Goal: Transaction & Acquisition: Book appointment/travel/reservation

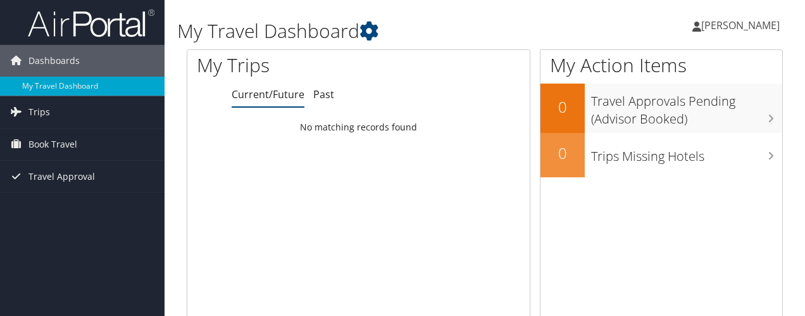
scroll to position [4, 0]
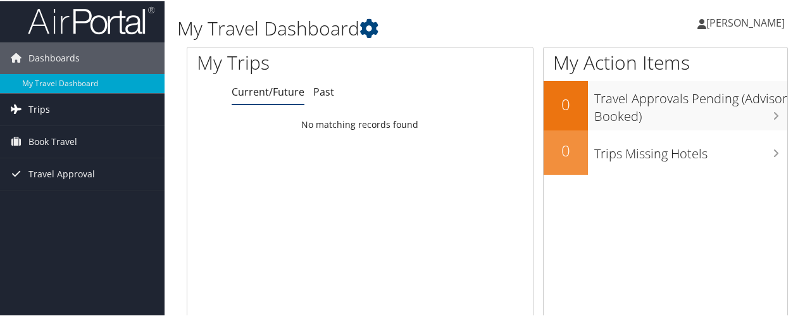
click at [44, 103] on span "Trips" at bounding box center [39, 108] width 22 height 32
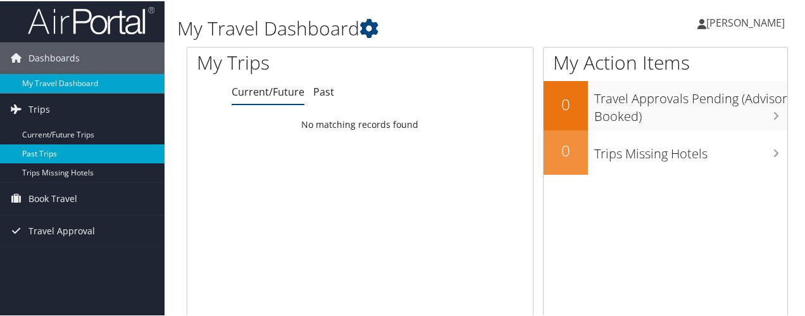
click at [46, 147] on link "Past Trips" at bounding box center [82, 152] width 165 height 19
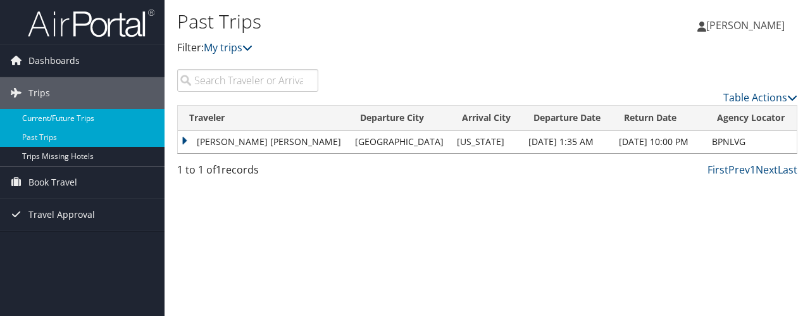
click at [70, 115] on link "Current/Future Trips" at bounding box center [82, 118] width 165 height 19
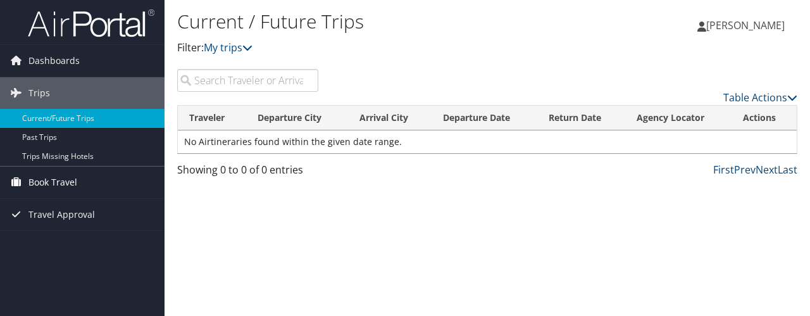
click at [64, 177] on span "Book Travel" at bounding box center [52, 182] width 49 height 32
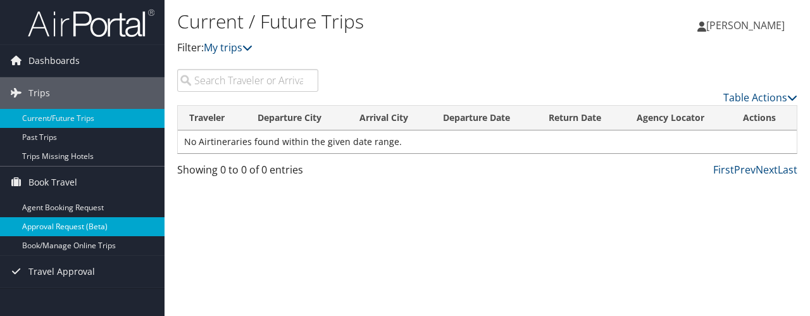
click at [70, 227] on link "Approval Request (Beta)" at bounding box center [82, 226] width 165 height 19
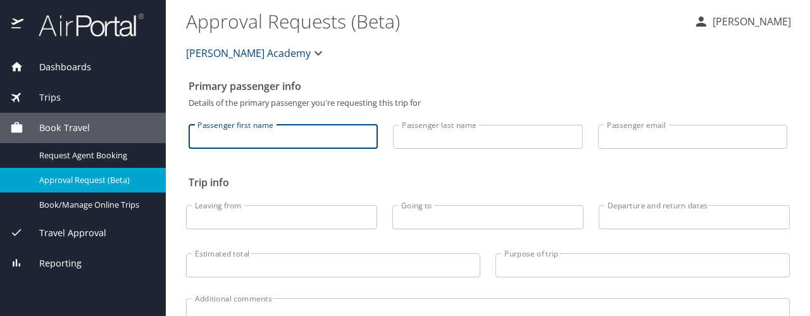
click at [234, 139] on input "Passenger first name" at bounding box center [283, 137] width 189 height 24
type input "[PERSON_NAME]"
type input "Ochola"
type input "[EMAIL_ADDRESS][DOMAIN_NAME]"
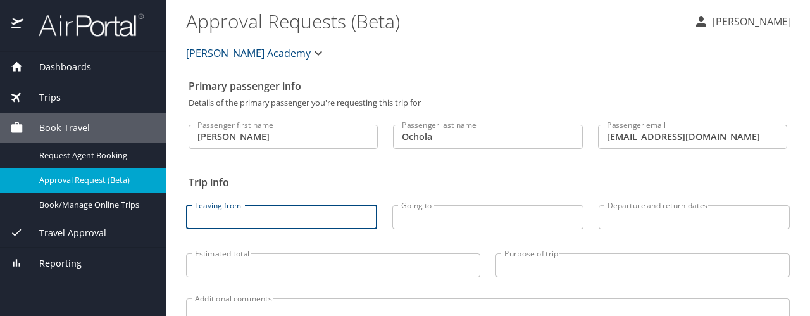
click at [272, 214] on input "Leaving from" at bounding box center [281, 217] width 191 height 24
type input "n"
type input "[GEOGRAPHIC_DATA]"
click at [403, 214] on input "Going to" at bounding box center [487, 217] width 191 height 24
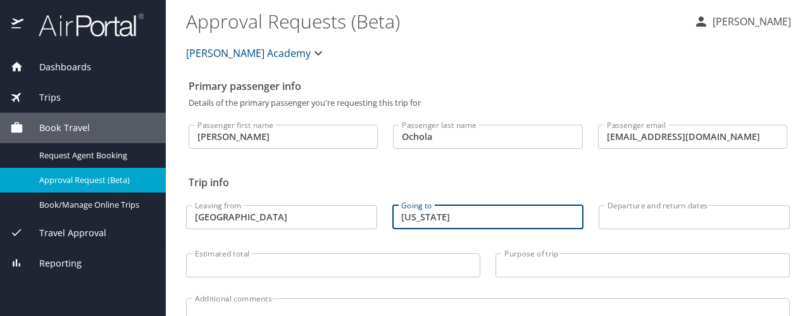
type input "[US_STATE]"
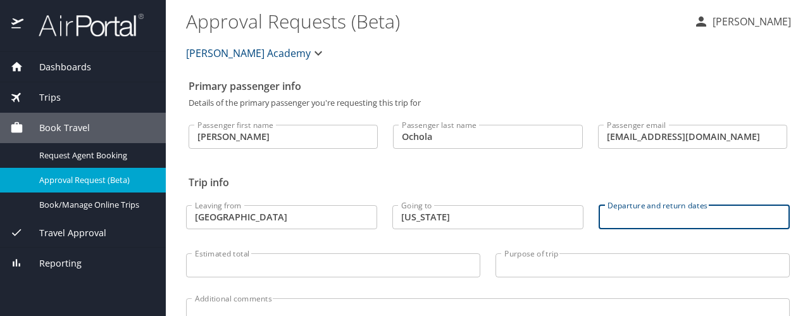
click at [620, 219] on input "Departure and return dates" at bounding box center [694, 217] width 191 height 24
